Goal: Task Accomplishment & Management: Use online tool/utility

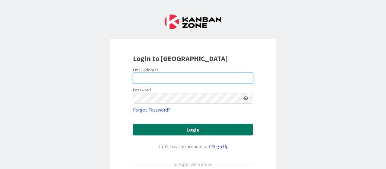
type input "[EMAIL_ADDRESS][DOMAIN_NAME]"
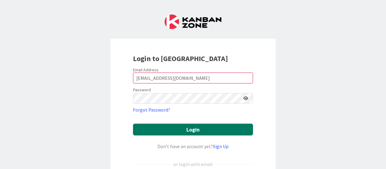
click at [185, 127] on button "Login" at bounding box center [193, 129] width 120 height 12
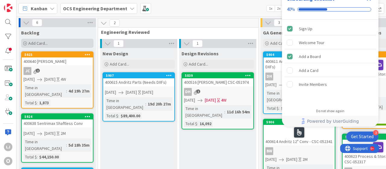
click at [30, 42] on span "Add Card..." at bounding box center [37, 42] width 19 height 5
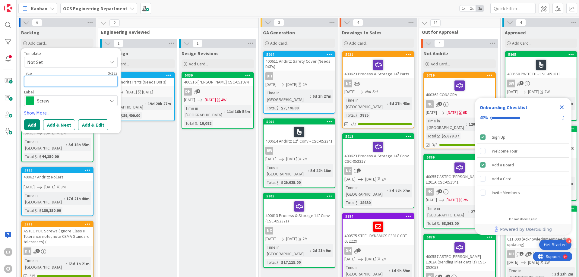
click at [29, 82] on textarea at bounding box center [70, 81] width 93 height 11
type textarea "x"
type textarea "4"
type textarea "x"
type textarea "40"
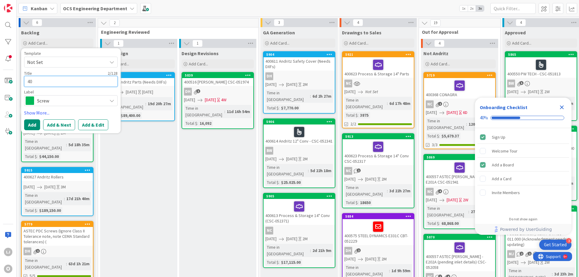
type textarea "x"
type textarea "400"
type textarea "x"
type textarea "4006"
type textarea "x"
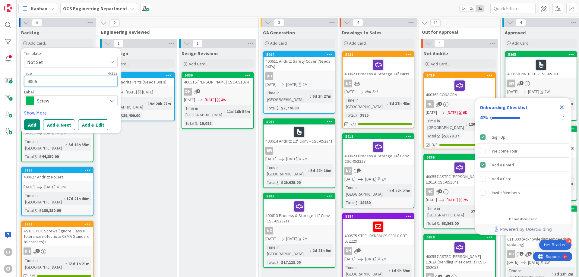
type textarea "40064"
type textarea "x"
type textarea "400645"
type textarea "x"
type textarea "400645 A"
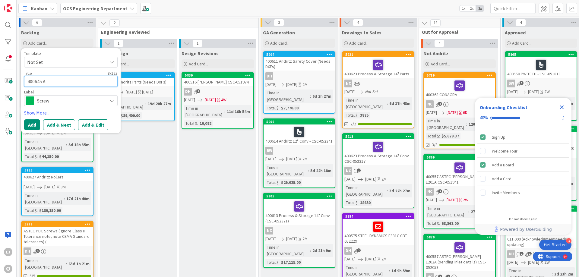
type textarea "x"
type textarea "400645 An"
type textarea "x"
type textarea "400645 And"
type textarea "x"
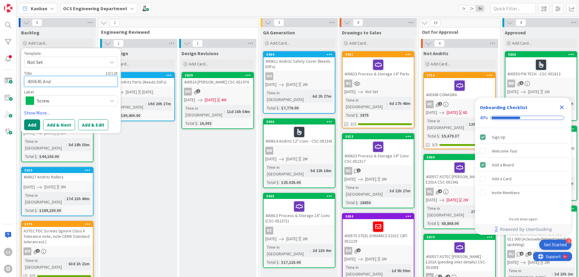
type textarea "400645 Andr"
type textarea "x"
type textarea "400645 Andri"
type textarea "x"
type textarea "400645 Andrit"
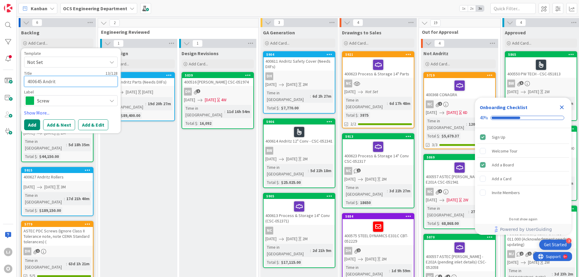
type textarea "x"
type textarea "400645 Andritz"
type textarea "x"
type textarea "400645 Andritz"
click at [112, 101] on icon at bounding box center [111, 100] width 5 height 5
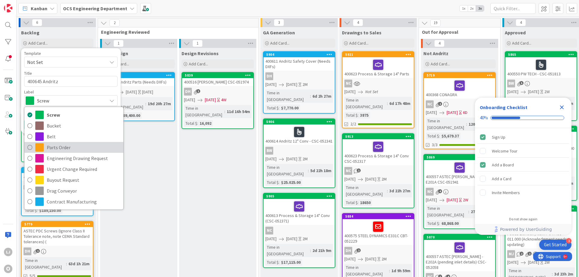
click at [63, 147] on span "Parts Order" at bounding box center [84, 147] width 74 height 9
type textarea "x"
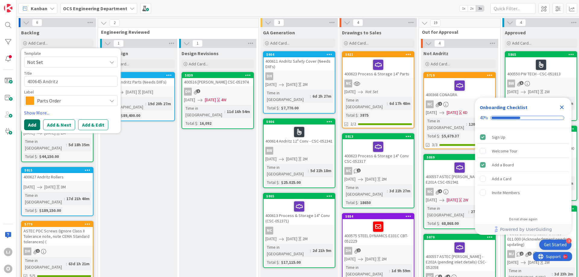
click at [27, 122] on button "Add" at bounding box center [32, 124] width 16 height 11
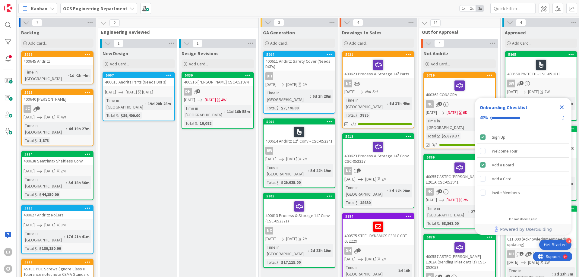
click at [43, 63] on div "400645 Andritz" at bounding box center [57, 61] width 71 height 8
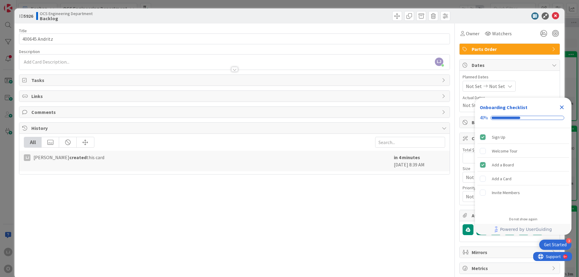
click at [386, 106] on icon "Close Checklist" at bounding box center [561, 107] width 7 height 7
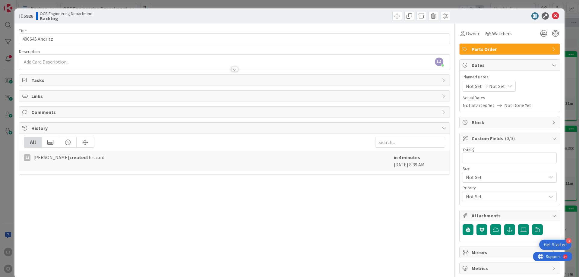
click at [386, 86] on span "Not Set" at bounding box center [474, 86] width 16 height 7
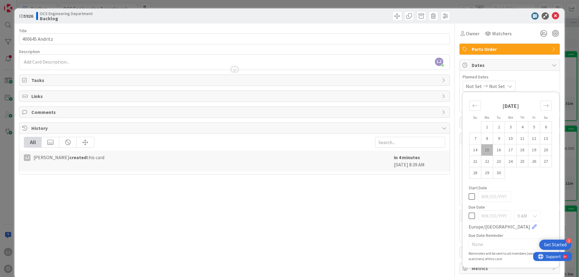
click at [386, 150] on td "15" at bounding box center [487, 149] width 12 height 11
type input "[DATE]"
click at [386, 86] on span "Not Set" at bounding box center [496, 86] width 16 height 7
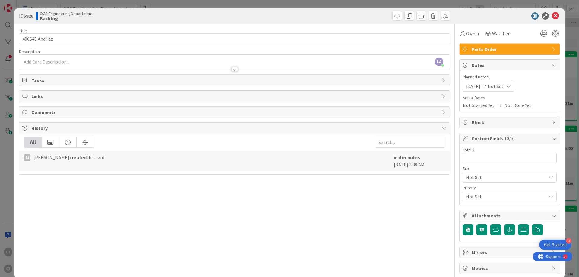
click at [386, 86] on span "Not Set" at bounding box center [496, 86] width 16 height 7
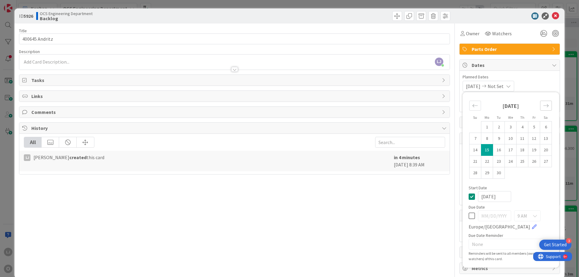
click at [386, 105] on icon "Move forward to switch to the next month." at bounding box center [546, 106] width 6 height 6
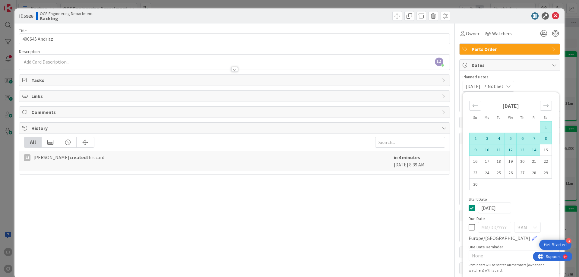
click at [386, 149] on td "14" at bounding box center [534, 149] width 12 height 11
type input "[DATE]"
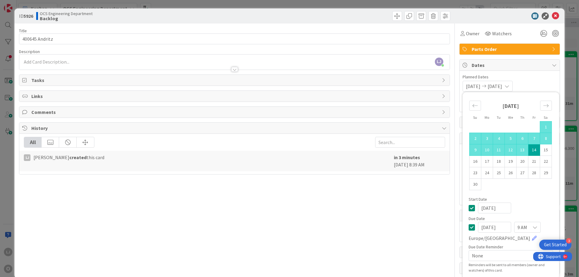
click at [386, 78] on span "Planned Dates" at bounding box center [510, 77] width 94 height 6
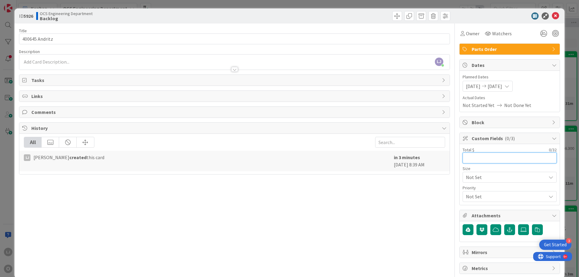
click at [386, 157] on input "text" at bounding box center [510, 158] width 94 height 11
type input "$67,920.00"
click at [386, 14] on icon at bounding box center [555, 15] width 7 height 7
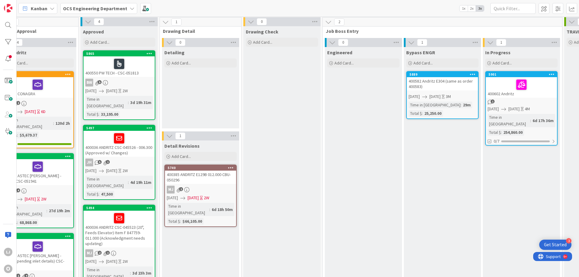
scroll to position [0, 422]
